Goal: Obtain resource: Download file/media

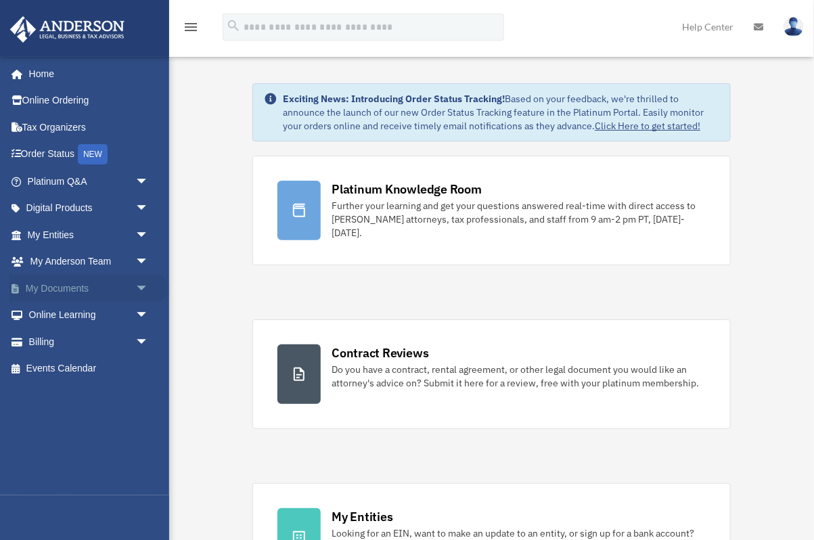
click at [82, 278] on link "My Documents arrow_drop_down" at bounding box center [89, 288] width 160 height 27
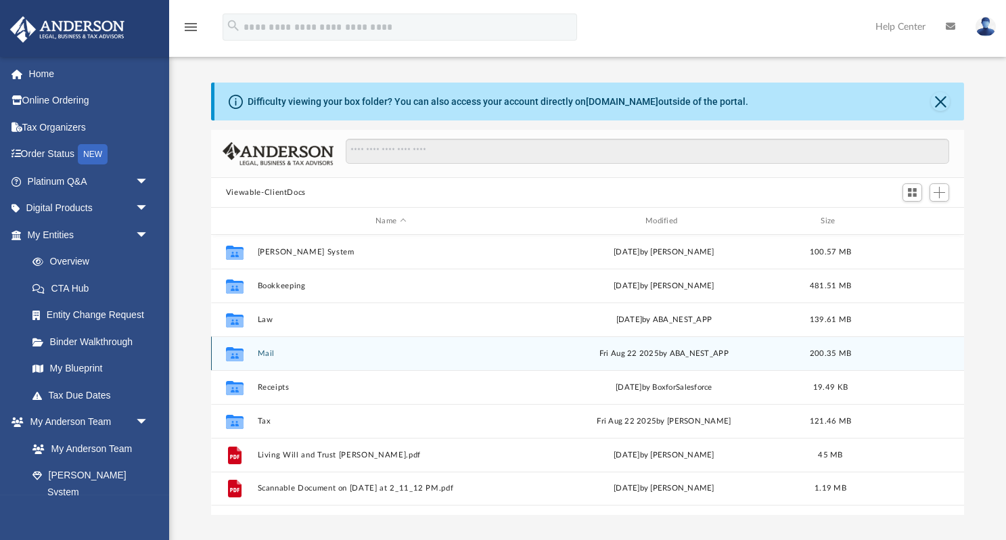
scroll to position [3, 0]
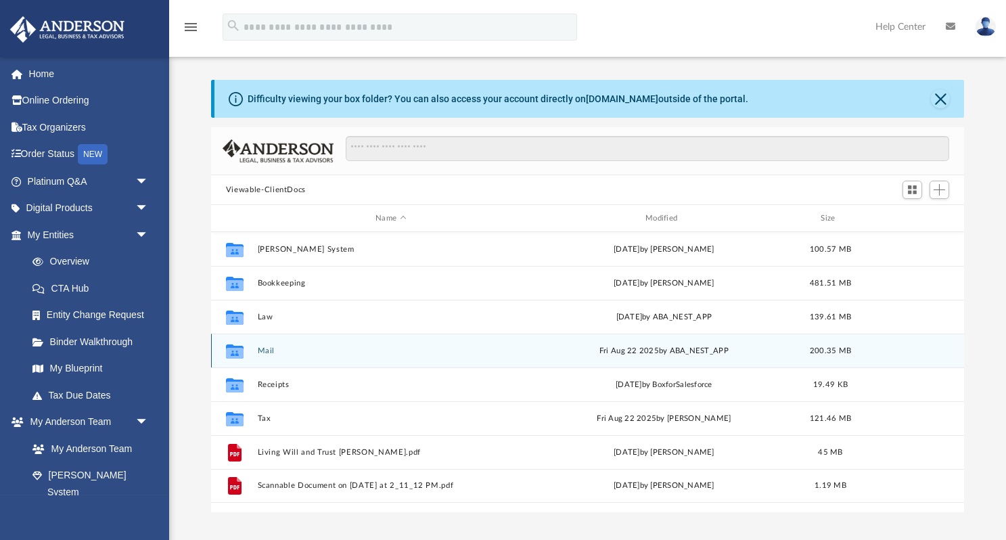
click at [273, 350] on button "Mail" at bounding box center [390, 350] width 267 height 9
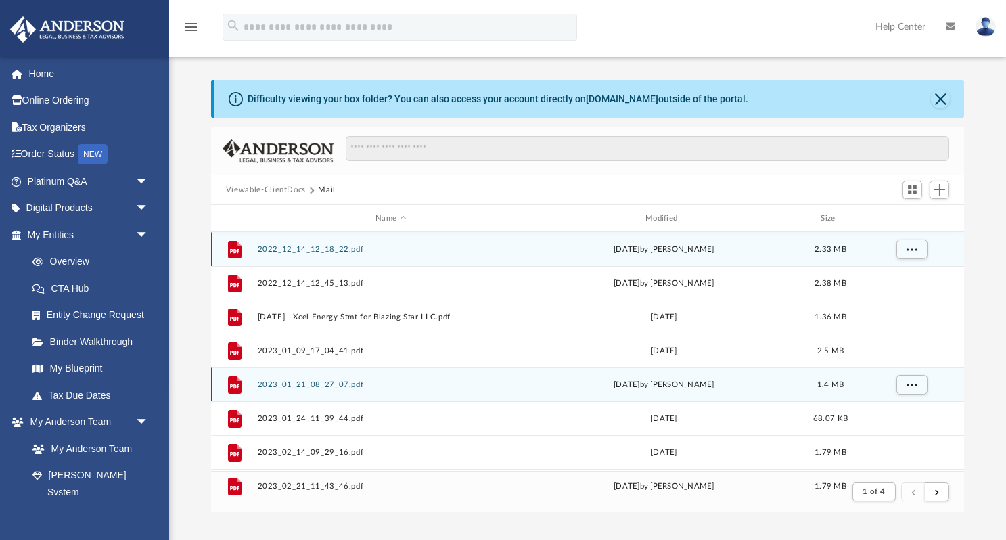
scroll to position [266, 753]
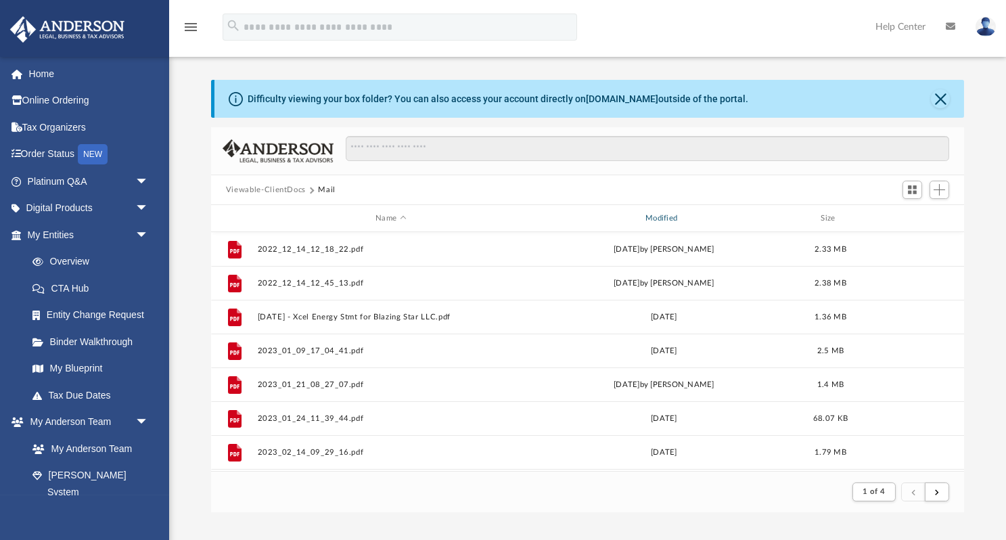
click at [667, 214] on div "Modified" at bounding box center [662, 218] width 267 height 12
click at [671, 212] on div "Modified" at bounding box center [662, 218] width 267 height 12
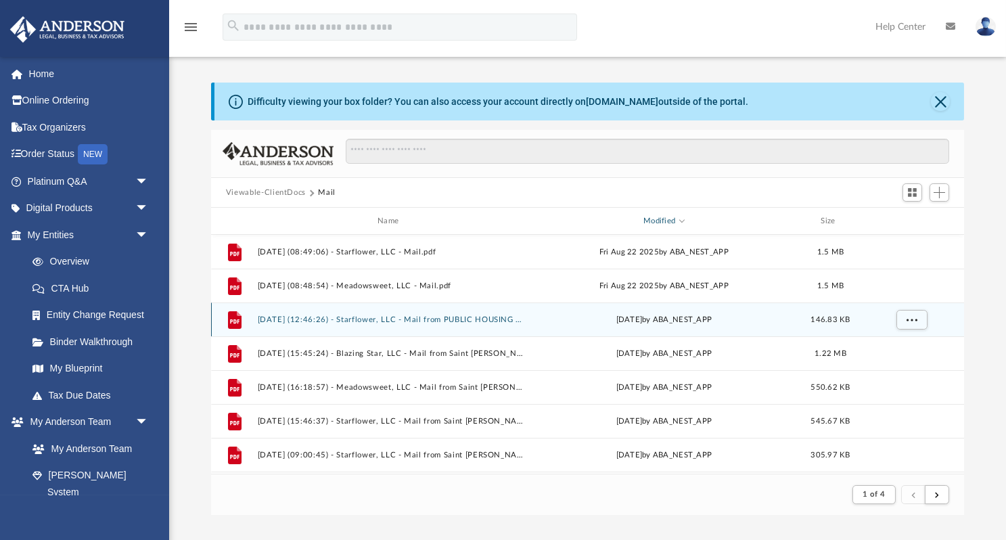
scroll to position [0, 0]
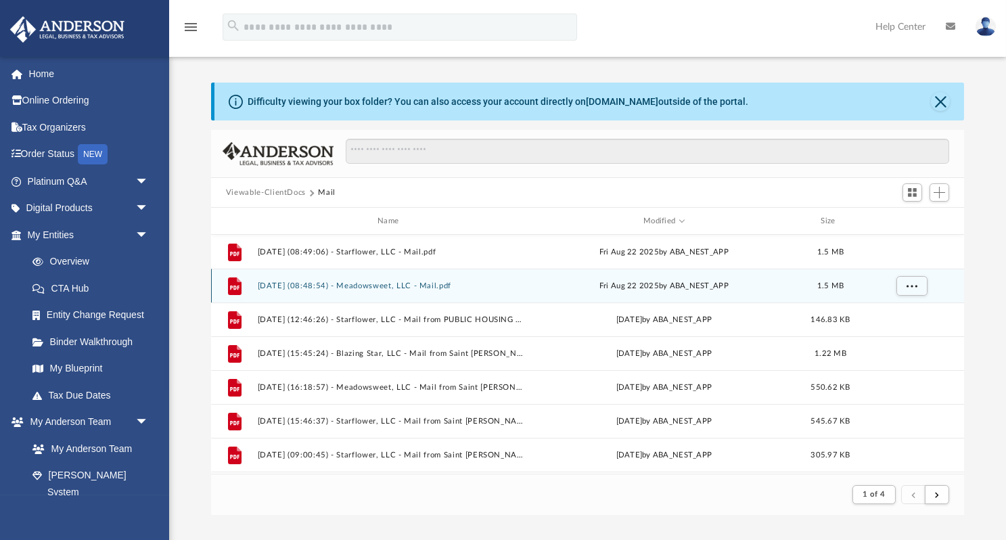
click at [427, 281] on button "2025.08.22 (08:48:54) - Meadowsweet, LLC - Mail.pdf" at bounding box center [390, 285] width 267 height 9
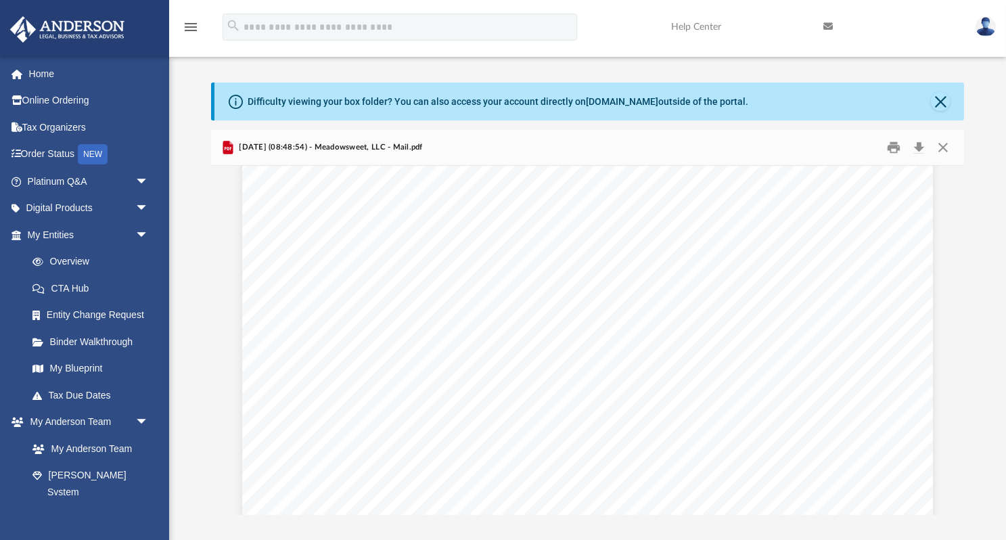
scroll to position [492, 0]
click at [526, 308] on div "Page 1" at bounding box center [587, 128] width 690 height 888
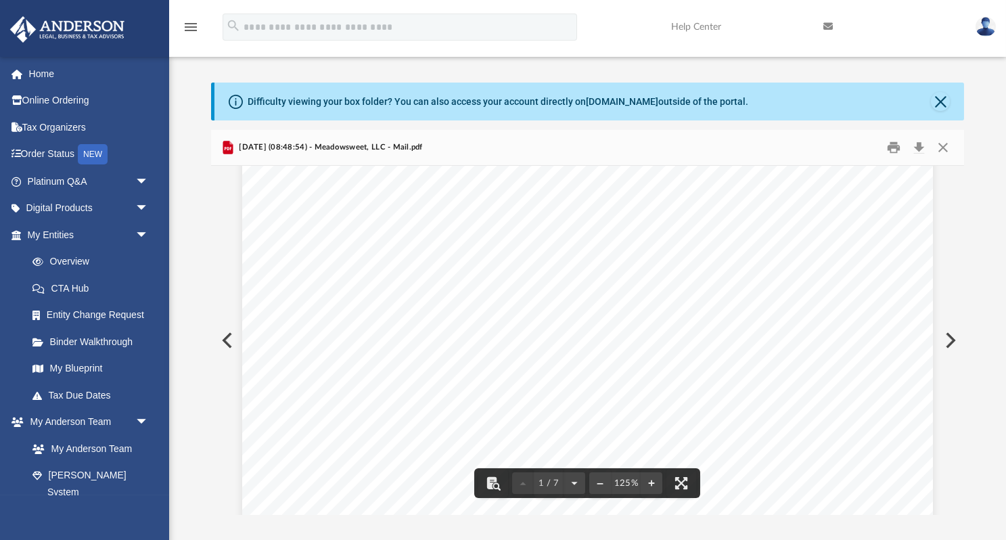
drag, startPoint x: 452, startPoint y: 309, endPoint x: 513, endPoint y: 312, distance: 60.3
click at [513, 312] on div "Page 1" at bounding box center [587, 128] width 690 height 888
click at [565, 306] on div "Page 1" at bounding box center [587, 128] width 690 height 888
drag, startPoint x: 450, startPoint y: 278, endPoint x: 503, endPoint y: 282, distance: 53.6
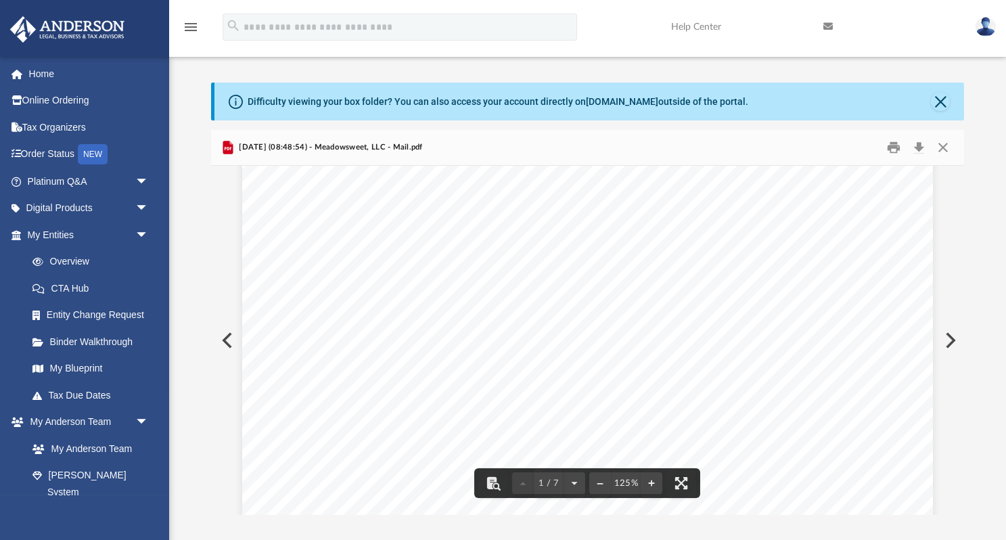
click at [503, 282] on div "Page 1" at bounding box center [587, 100] width 690 height 888
drag, startPoint x: 316, startPoint y: 346, endPoint x: 375, endPoint y: 355, distance: 59.6
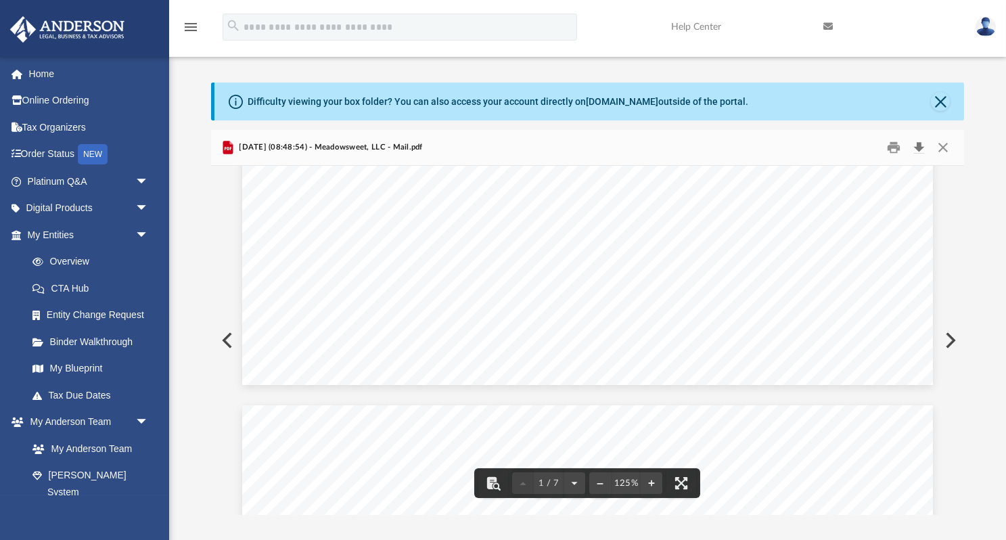
click at [813, 147] on button "Download" at bounding box center [918, 147] width 24 height 21
